Goal: Task Accomplishment & Management: Manage account settings

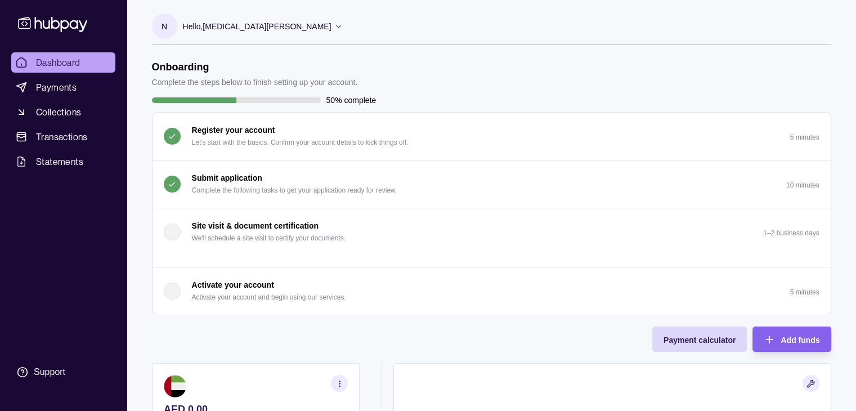
click at [541, 178] on button "Submit application Complete the following tasks to get your application ready f…" at bounding box center [492, 183] width 678 height 47
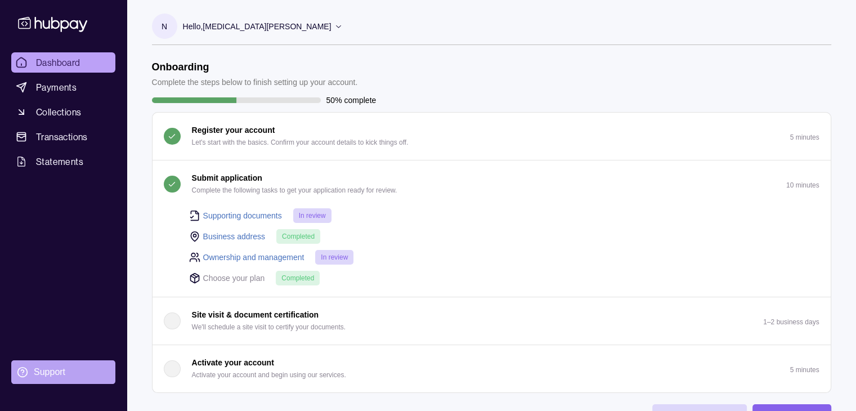
click at [53, 366] on div "Support" at bounding box center [50, 372] width 32 height 12
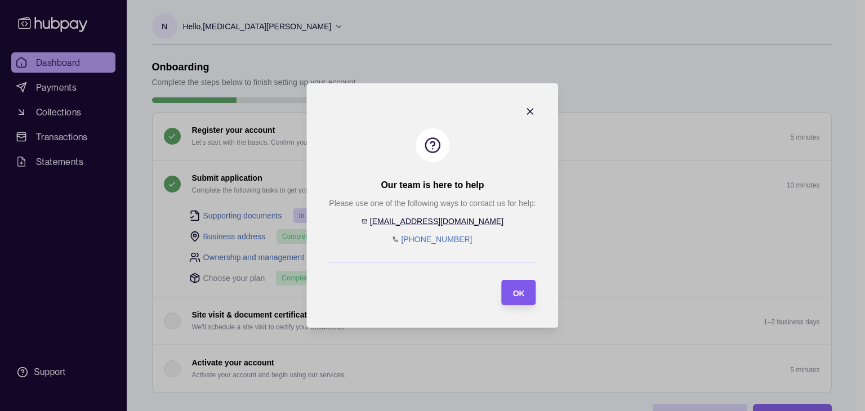
click at [529, 294] on section "OK" at bounding box center [519, 292] width 34 height 25
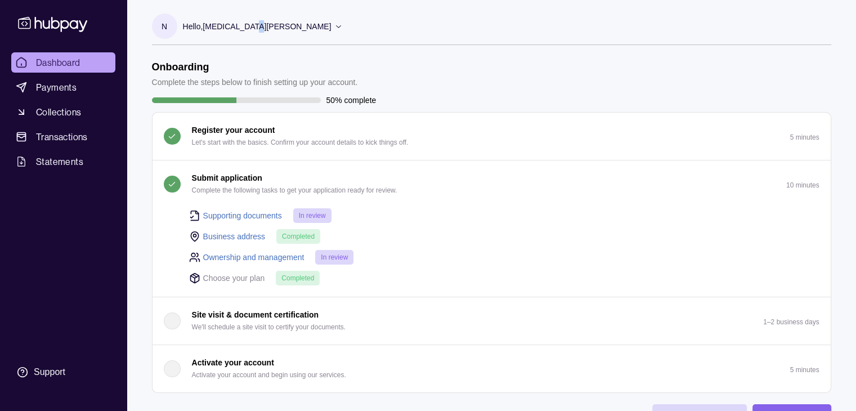
click at [247, 23] on p "Hello, [MEDICAL_DATA][PERSON_NAME]" at bounding box center [257, 26] width 149 height 12
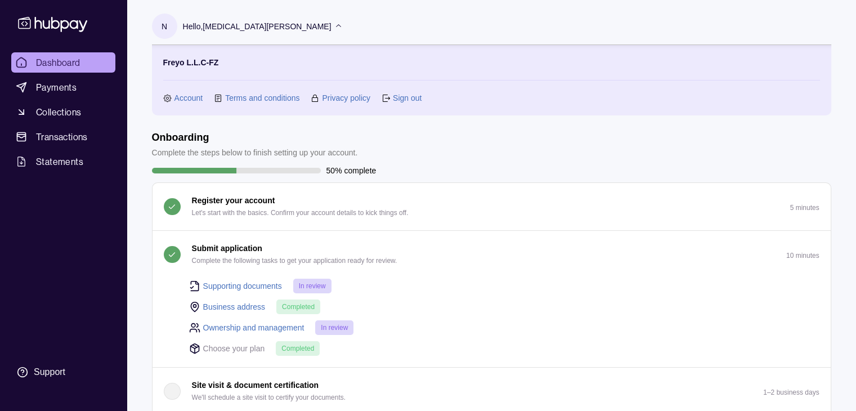
click at [411, 93] on link "Sign out" at bounding box center [407, 98] width 29 height 12
